Goal: Information Seeking & Learning: Learn about a topic

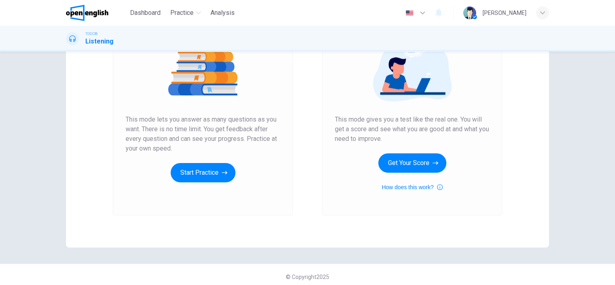
scroll to position [104, 0]
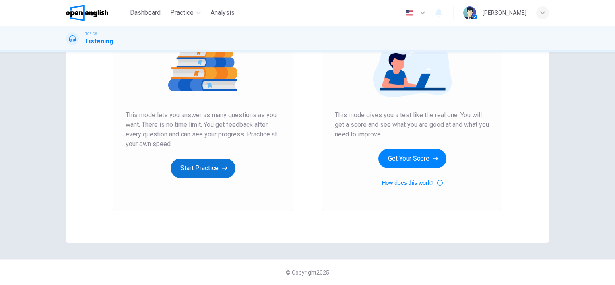
click at [219, 174] on button "Start Practice" at bounding box center [203, 168] width 65 height 19
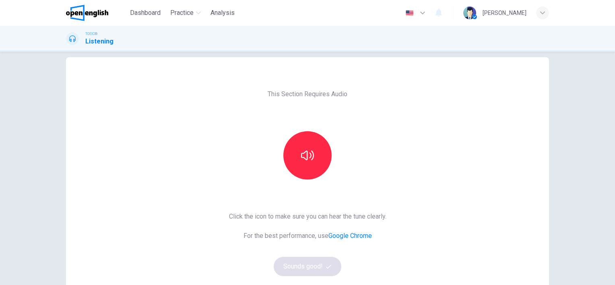
scroll to position [40, 0]
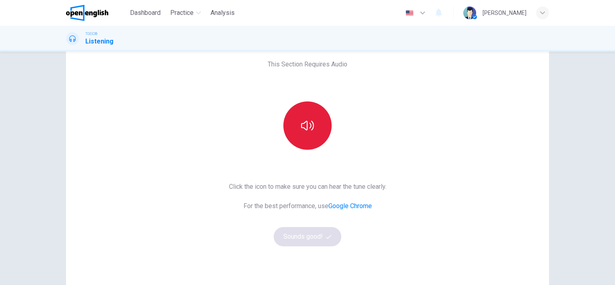
click at [296, 135] on button "button" at bounding box center [307, 125] width 48 height 48
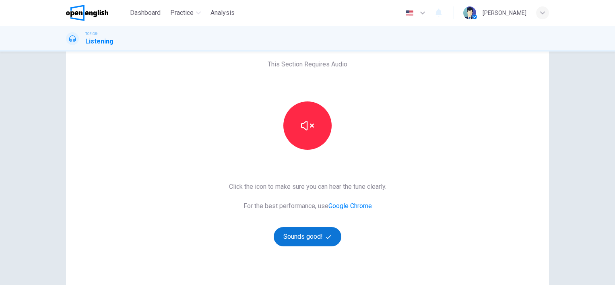
click at [308, 238] on button "Sounds good!" at bounding box center [308, 236] width 68 height 19
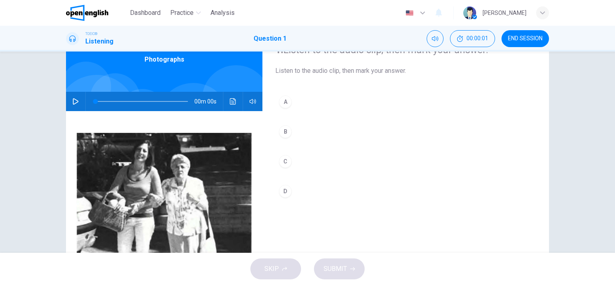
scroll to position [0, 0]
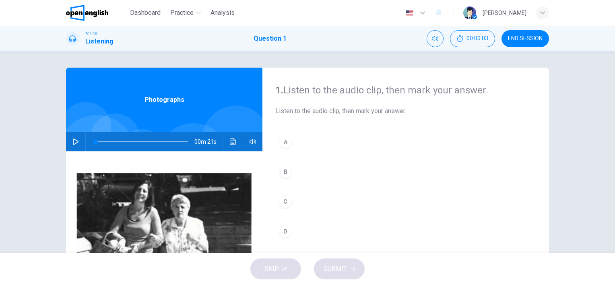
click at [76, 143] on icon "button" at bounding box center [75, 142] width 6 height 6
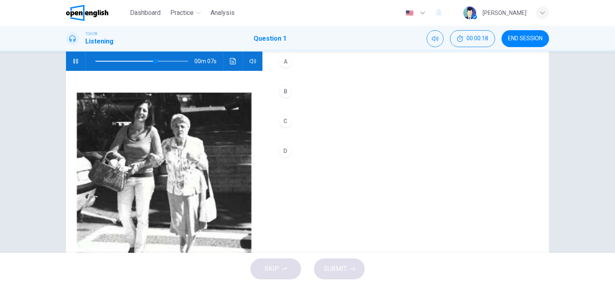
scroll to position [111, 0]
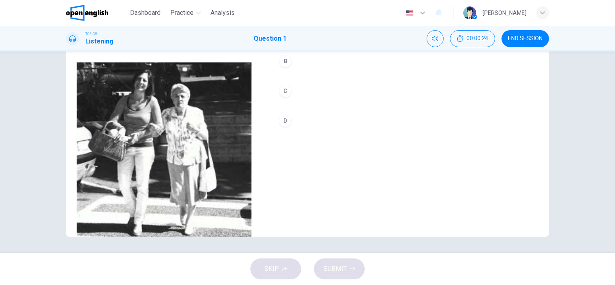
type input "*"
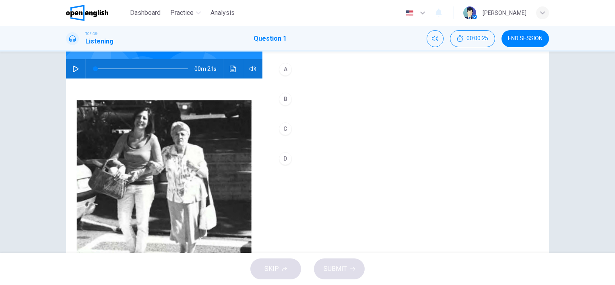
scroll to position [30, 0]
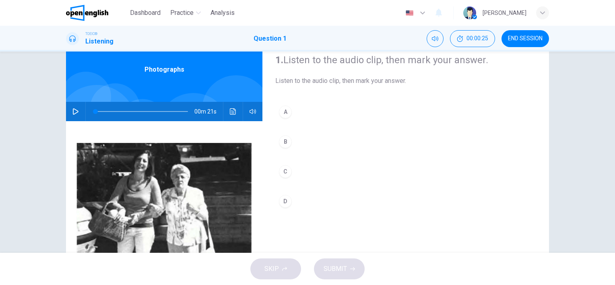
click at [275, 93] on div "1. Listen to the audio clip, then [PERSON_NAME] your answer. Listen to the audi…" at bounding box center [406, 177] width 287 height 280
click at [285, 117] on div "A" at bounding box center [285, 112] width 13 height 13
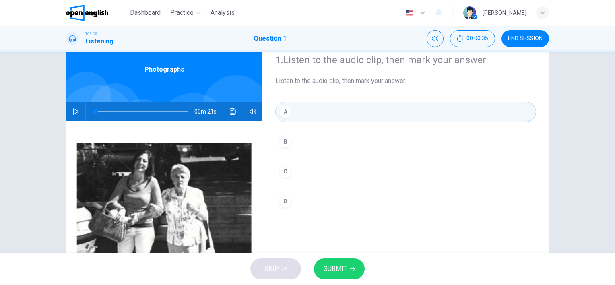
click at [332, 276] on button "SUBMIT" at bounding box center [339, 269] width 51 height 21
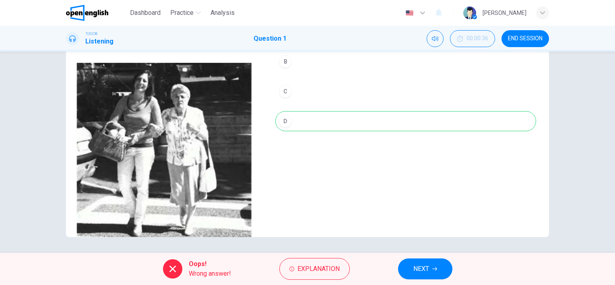
scroll to position [111, 0]
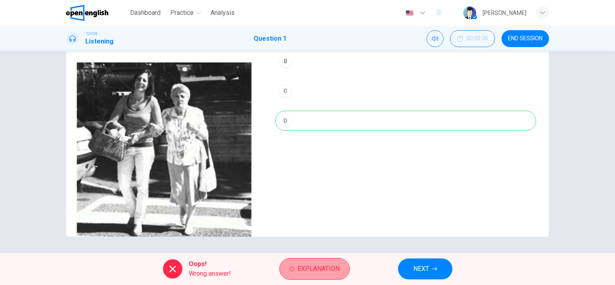
click at [325, 268] on span "Explanation" at bounding box center [319, 268] width 42 height 11
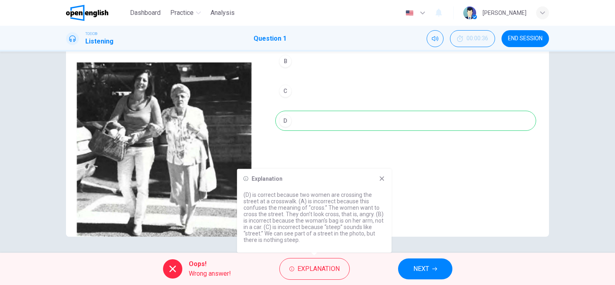
drag, startPoint x: 250, startPoint y: 193, endPoint x: 299, endPoint y: 242, distance: 69.8
click at [299, 243] on div "Explanation (D) is correct because two women are crossing the street at a cross…" at bounding box center [314, 211] width 155 height 84
drag, startPoint x: 299, startPoint y: 238, endPoint x: 263, endPoint y: 194, distance: 57.8
click at [263, 194] on p "(D) is correct because two women are crossing the street at a crosswalk. (A) is…" at bounding box center [315, 218] width 142 height 52
click at [382, 179] on icon at bounding box center [382, 178] width 4 height 4
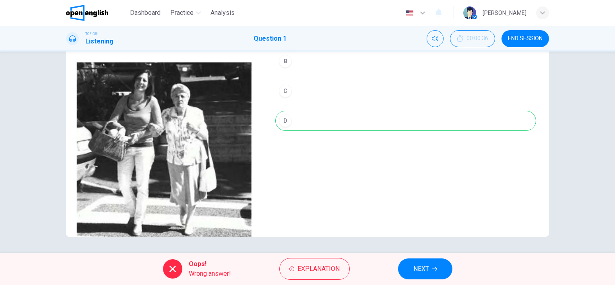
click at [426, 270] on span "NEXT" at bounding box center [422, 268] width 16 height 11
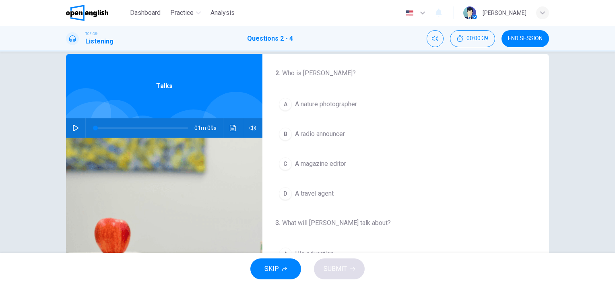
scroll to position [0, 0]
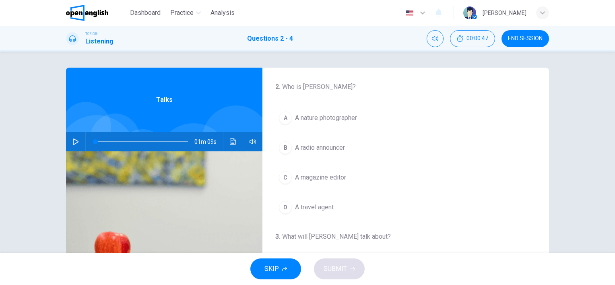
click at [71, 146] on button "button" at bounding box center [75, 141] width 13 height 19
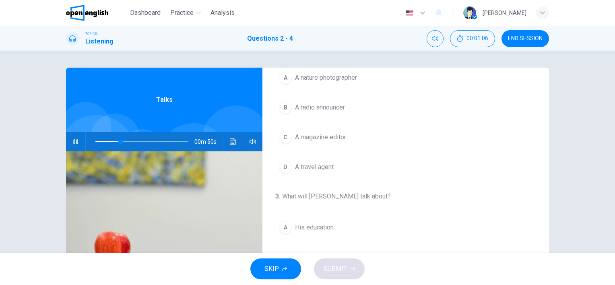
click at [323, 82] on button "A A nature photographer" at bounding box center [405, 78] width 261 height 20
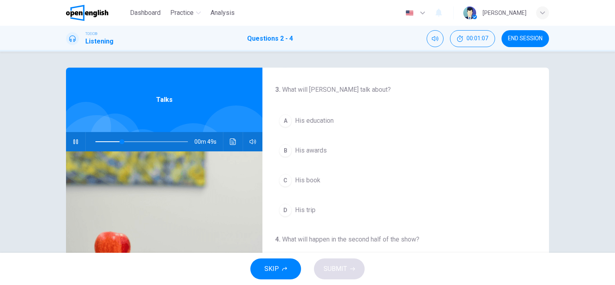
scroll to position [161, 0]
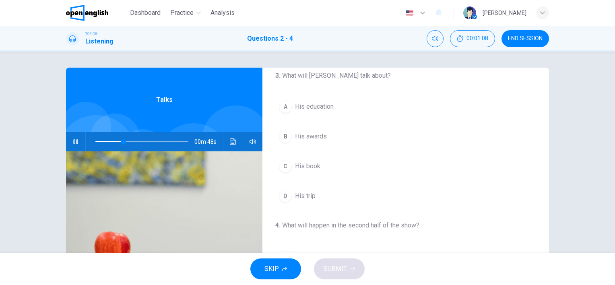
click at [327, 145] on div "A His education B His awards C His book D His trip" at bounding box center [405, 152] width 261 height 110
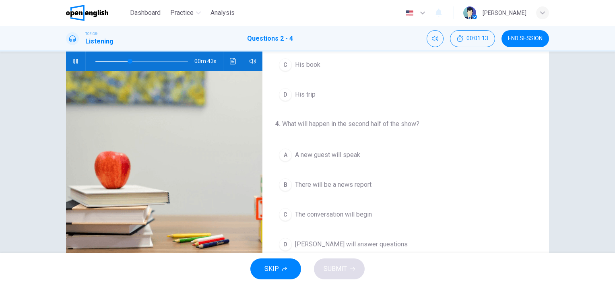
scroll to position [111, 0]
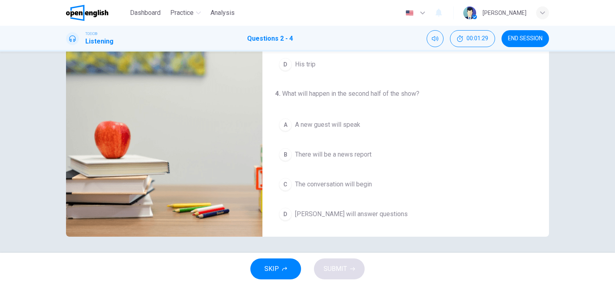
click at [330, 215] on span "[PERSON_NAME] will answer questions" at bounding box center [351, 214] width 113 height 10
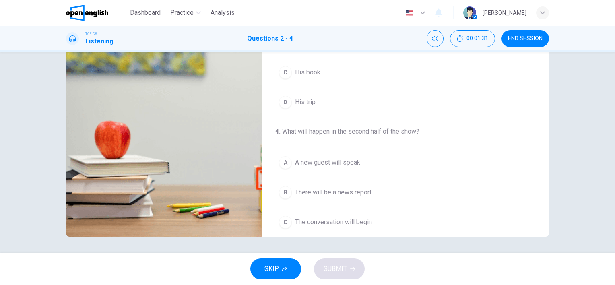
scroll to position [182, 0]
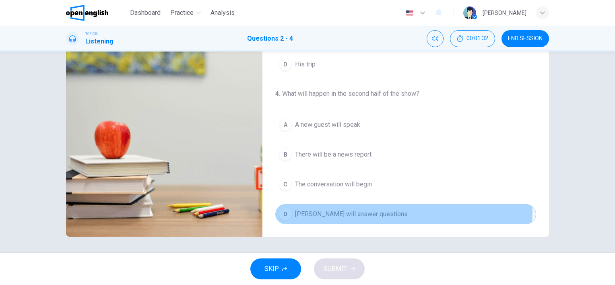
click at [354, 209] on span "[PERSON_NAME] will answer questions" at bounding box center [351, 214] width 113 height 10
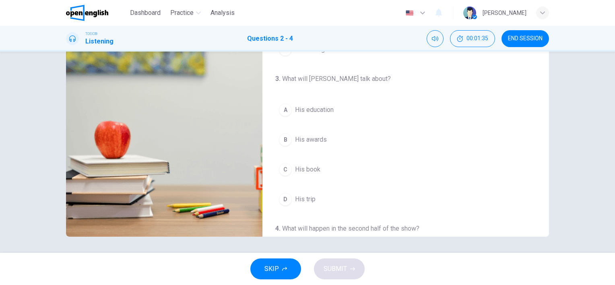
scroll to position [61, 0]
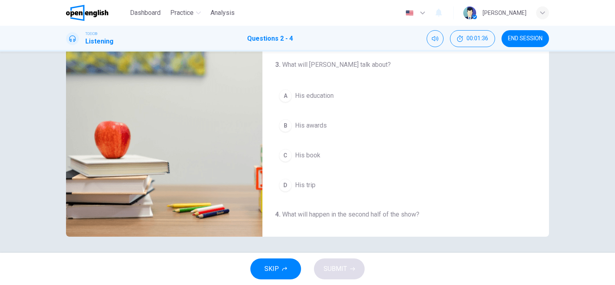
click at [312, 123] on span "His awards" at bounding box center [311, 126] width 32 height 10
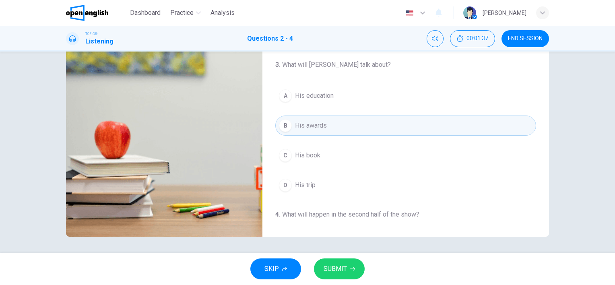
click at [343, 271] on span "SUBMIT" at bounding box center [335, 268] width 23 height 11
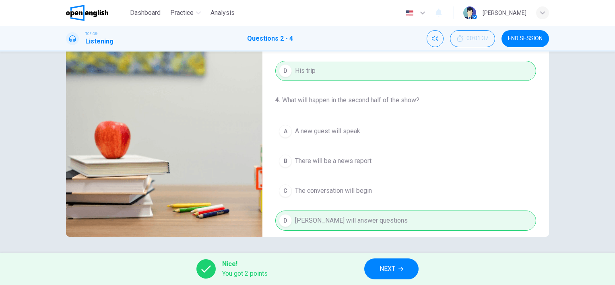
scroll to position [182, 0]
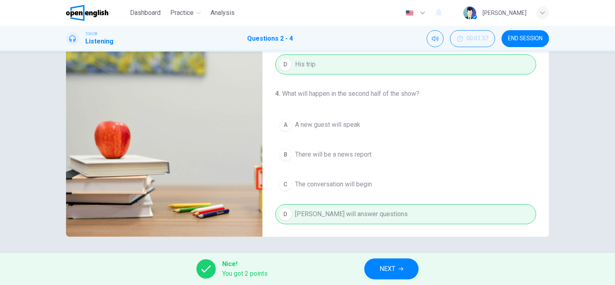
type input "**"
click at [401, 273] on button "NEXT" at bounding box center [391, 269] width 54 height 21
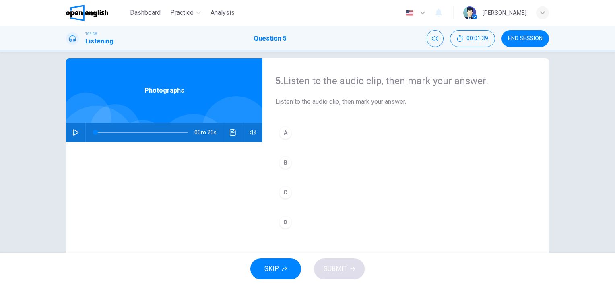
scroll to position [0, 0]
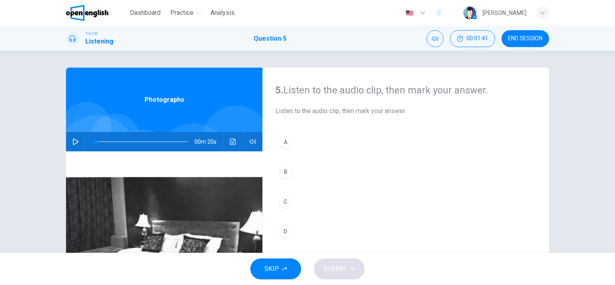
click at [69, 141] on button "button" at bounding box center [75, 141] width 13 height 19
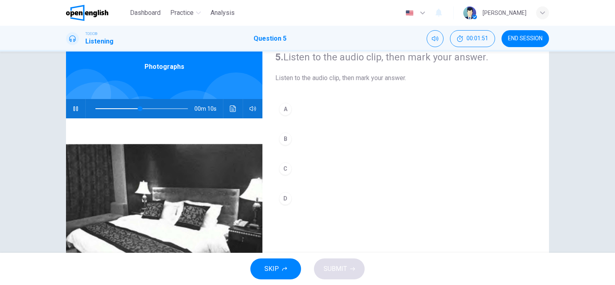
scroll to position [81, 0]
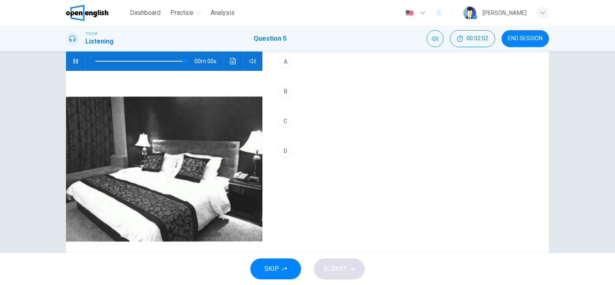
type input "*"
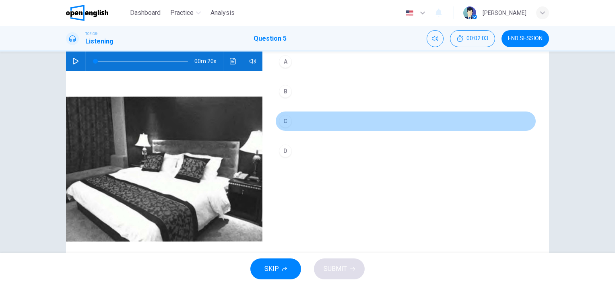
click at [296, 120] on button "C" at bounding box center [405, 121] width 261 height 20
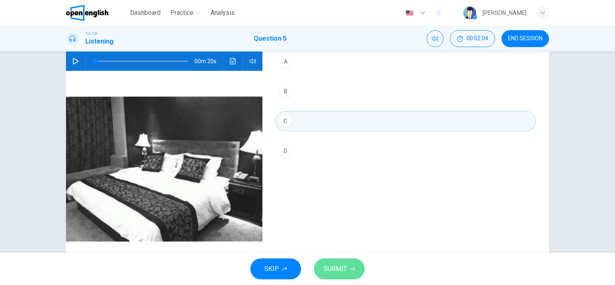
click at [348, 271] on button "SUBMIT" at bounding box center [339, 269] width 51 height 21
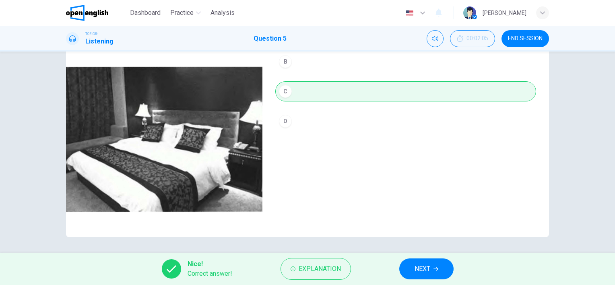
scroll to position [111, 0]
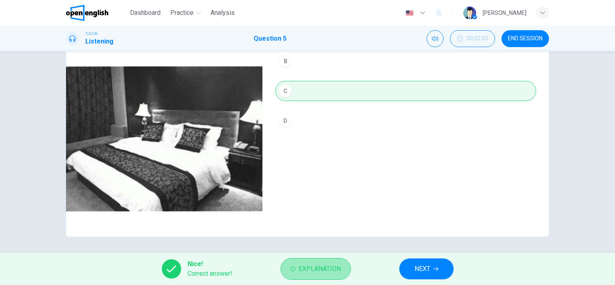
click at [318, 274] on span "Explanation" at bounding box center [320, 268] width 42 height 11
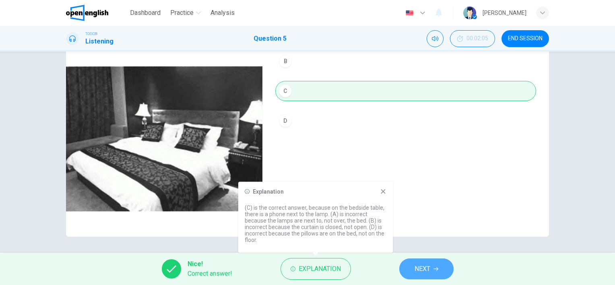
click at [420, 273] on span "NEXT" at bounding box center [423, 268] width 16 height 11
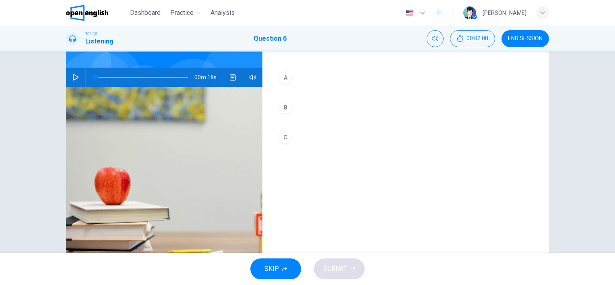
scroll to position [0, 0]
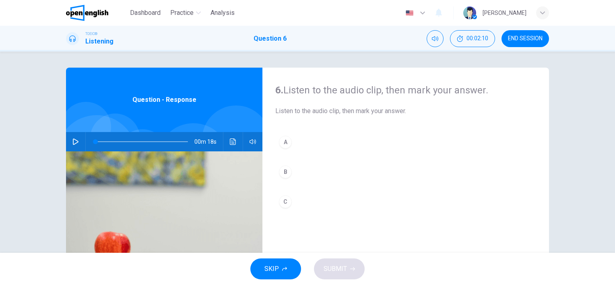
click at [72, 141] on icon "button" at bounding box center [75, 142] width 6 height 6
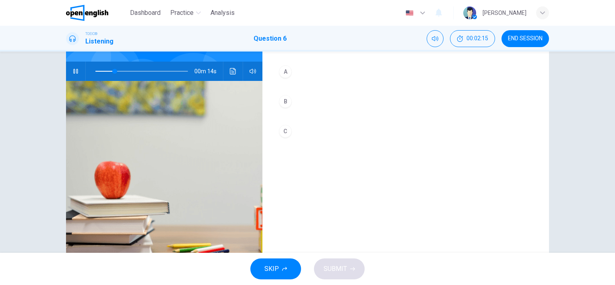
scroll to position [30, 0]
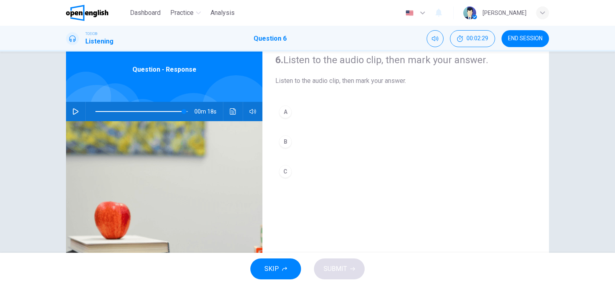
type input "*"
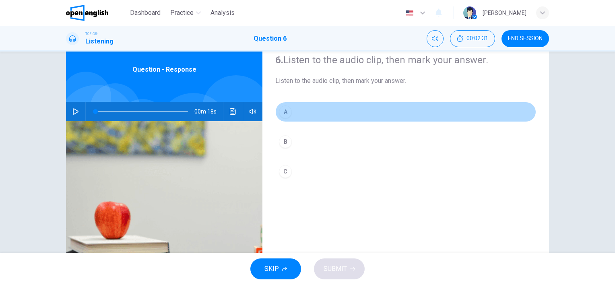
click at [287, 115] on div "A" at bounding box center [285, 112] width 13 height 13
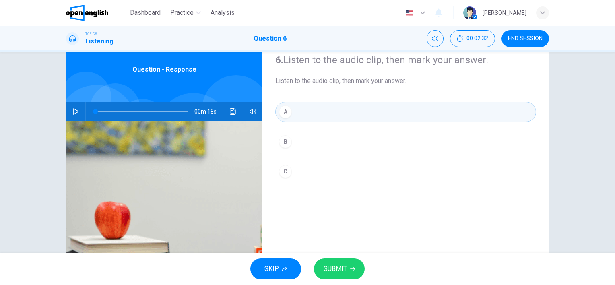
click at [333, 268] on span "SUBMIT" at bounding box center [335, 268] width 23 height 11
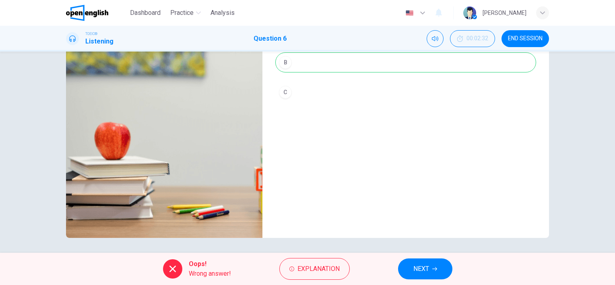
scroll to position [111, 0]
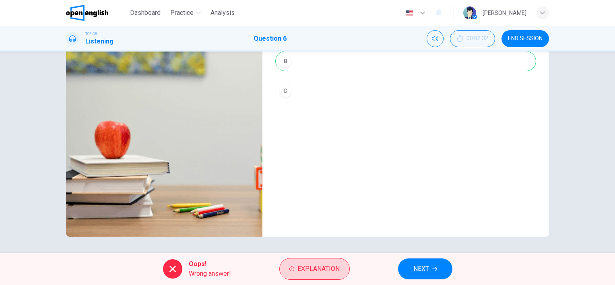
click at [325, 270] on span "Explanation" at bounding box center [319, 268] width 42 height 11
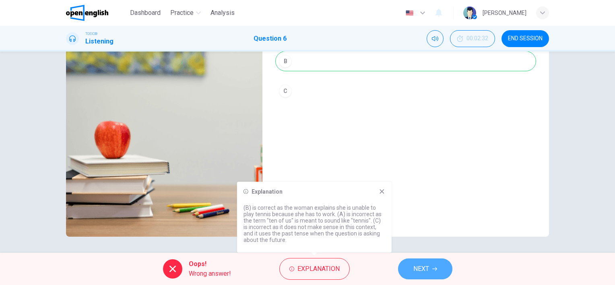
click at [428, 275] on button "NEXT" at bounding box center [425, 269] width 54 height 21
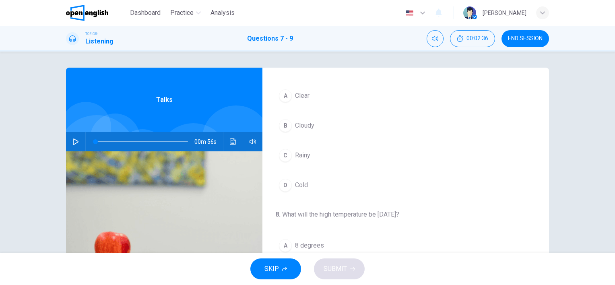
scroll to position [40, 0]
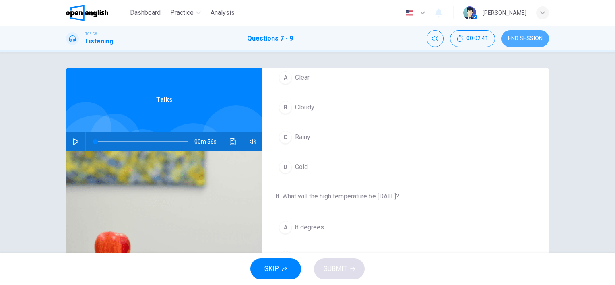
click at [519, 37] on span "END SESSION" at bounding box center [525, 38] width 35 height 6
